Goal: Check status: Check status

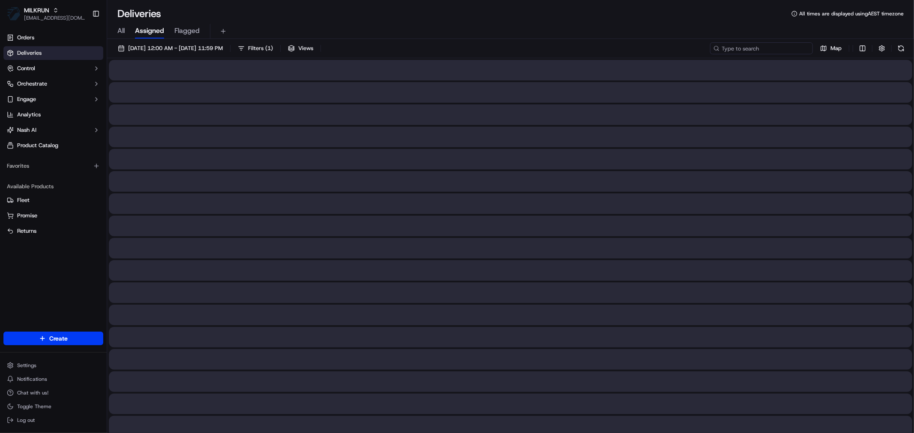
click at [772, 49] on input at bounding box center [761, 48] width 103 height 12
paste input "2616969591"
type input "2616969591"
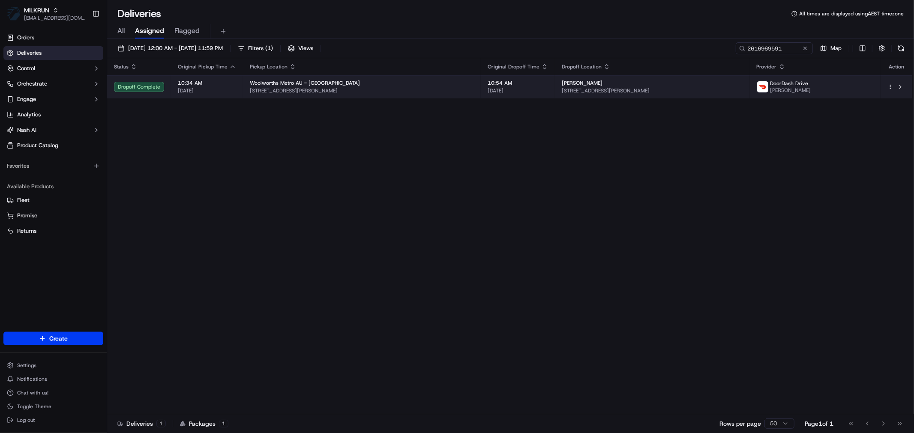
drag, startPoint x: 551, startPoint y: 83, endPoint x: 510, endPoint y: 83, distance: 41.1
click at [555, 83] on td "[PERSON_NAME] [STREET_ADDRESS][PERSON_NAME]" at bounding box center [652, 86] width 195 height 23
copy span "[PERSON_NAME]"
